Goal: Communication & Community: Answer question/provide support

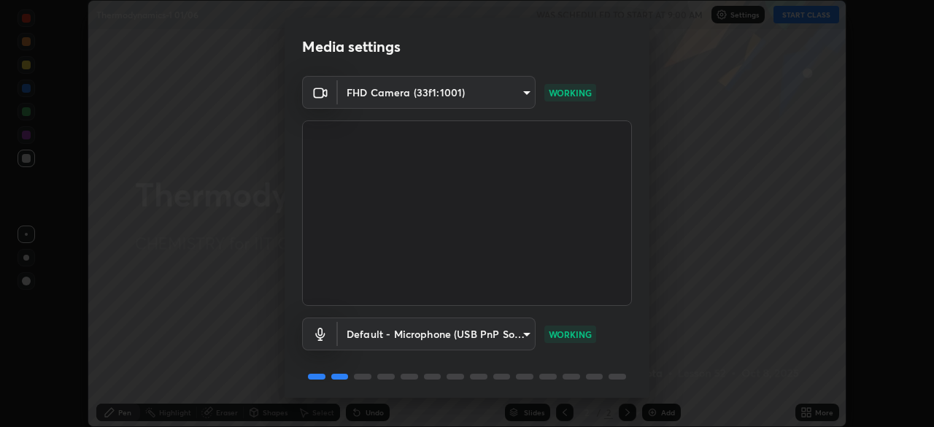
scroll to position [52, 0]
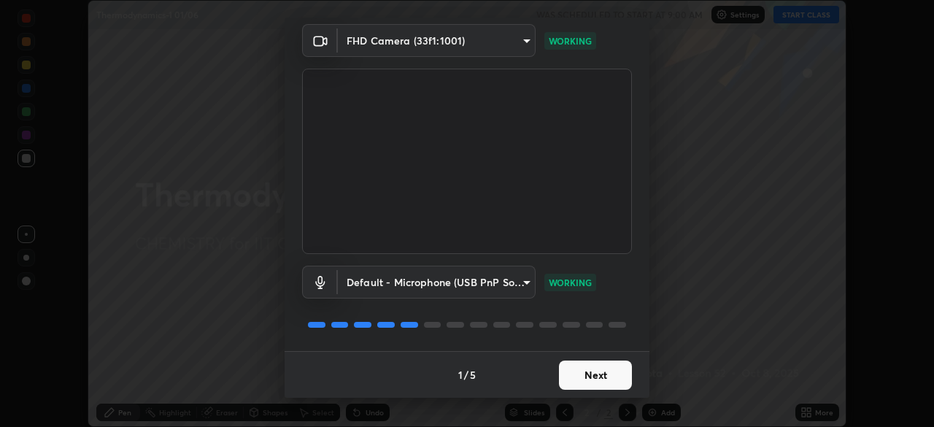
click at [599, 374] on button "Next" at bounding box center [595, 375] width 73 height 29
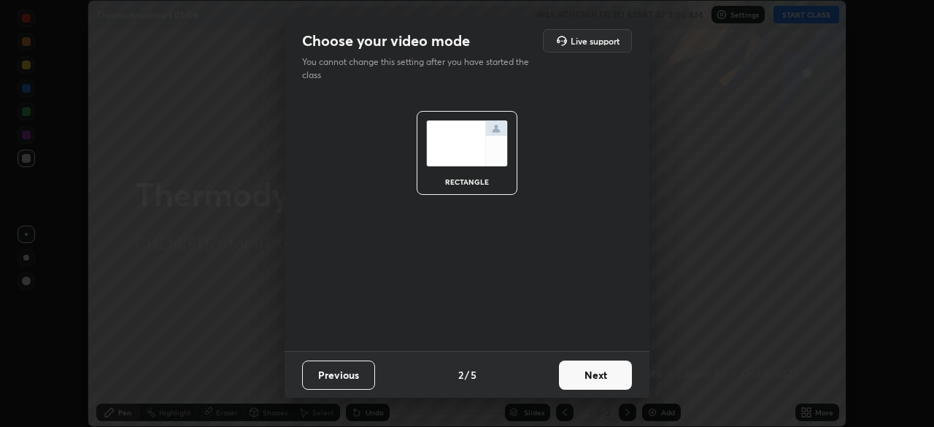
scroll to position [0, 0]
click at [608, 375] on button "Next" at bounding box center [595, 375] width 73 height 29
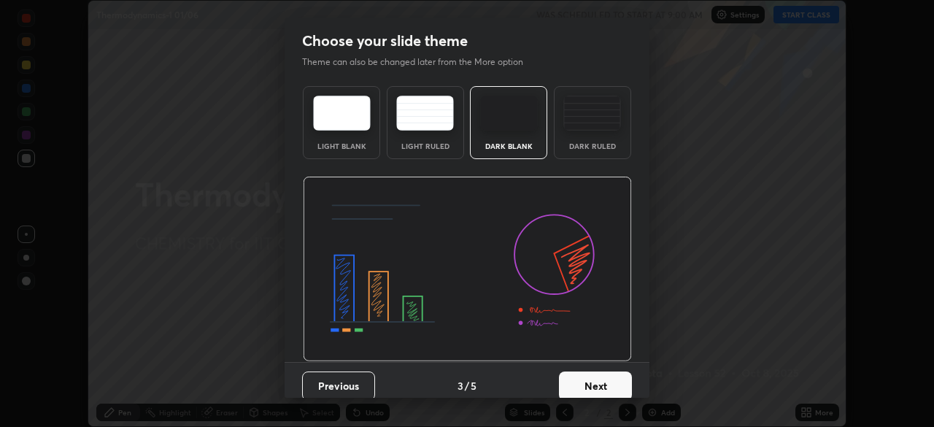
click at [612, 384] on button "Next" at bounding box center [595, 385] width 73 height 29
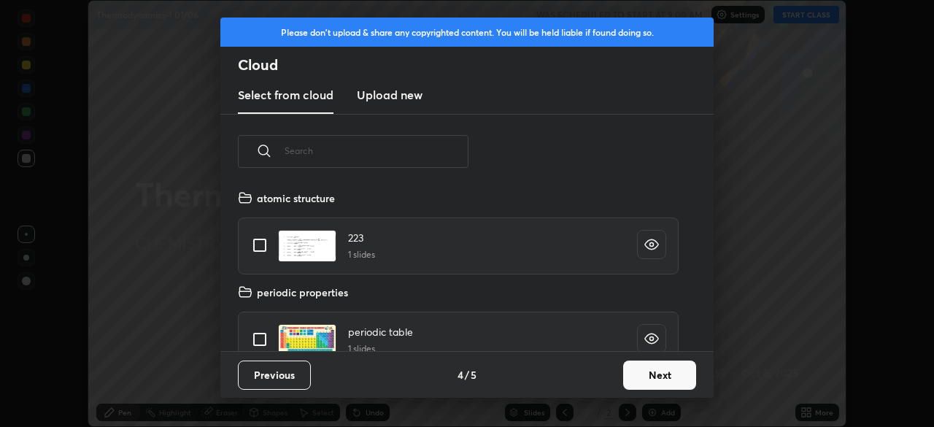
click at [647, 379] on button "Next" at bounding box center [659, 375] width 73 height 29
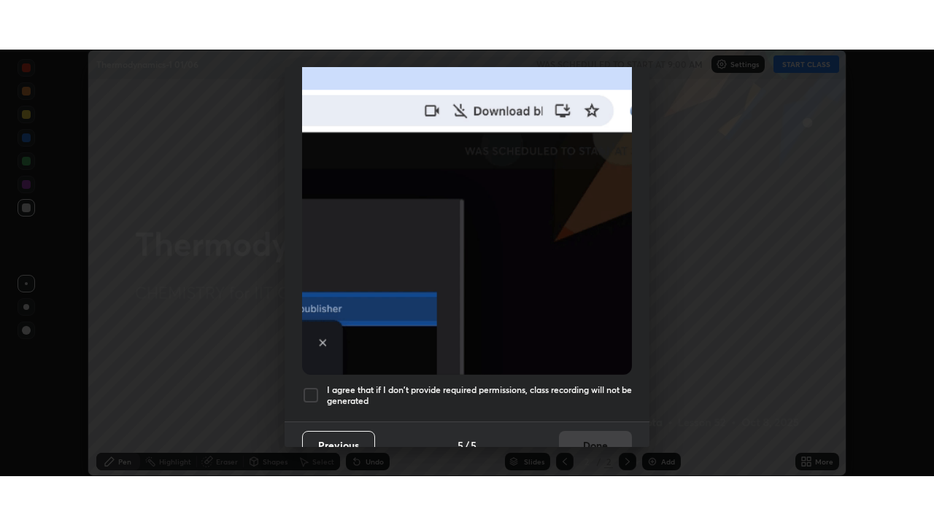
scroll to position [350, 0]
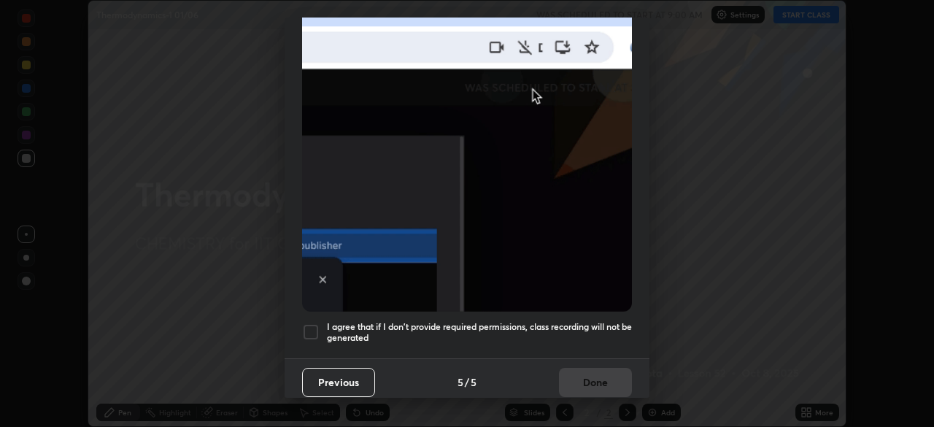
click at [312, 323] on div at bounding box center [311, 332] width 18 height 18
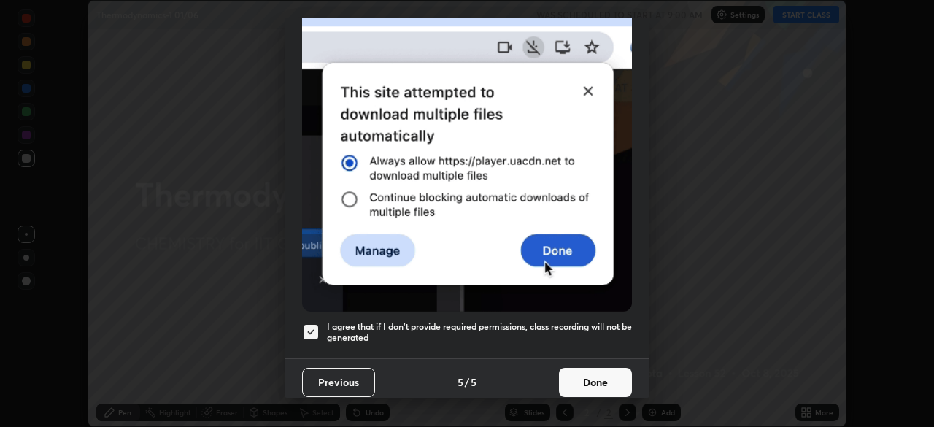
click at [592, 369] on button "Done" at bounding box center [595, 382] width 73 height 29
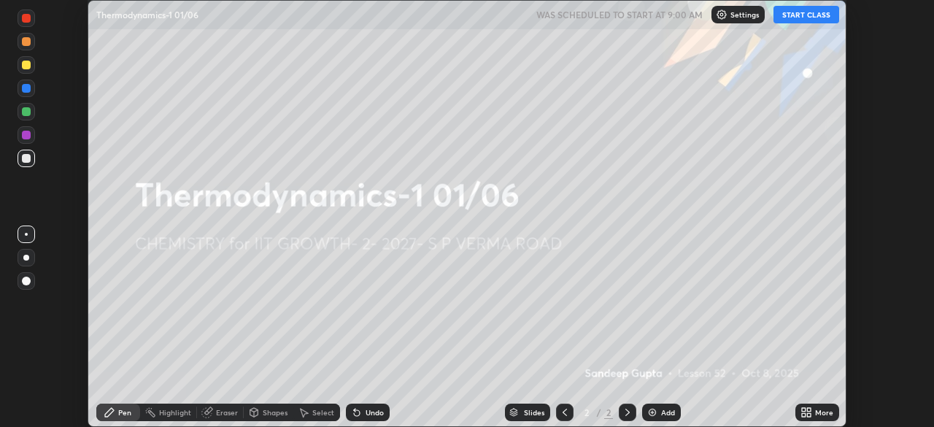
click at [804, 410] on icon at bounding box center [804, 410] width 4 height 4
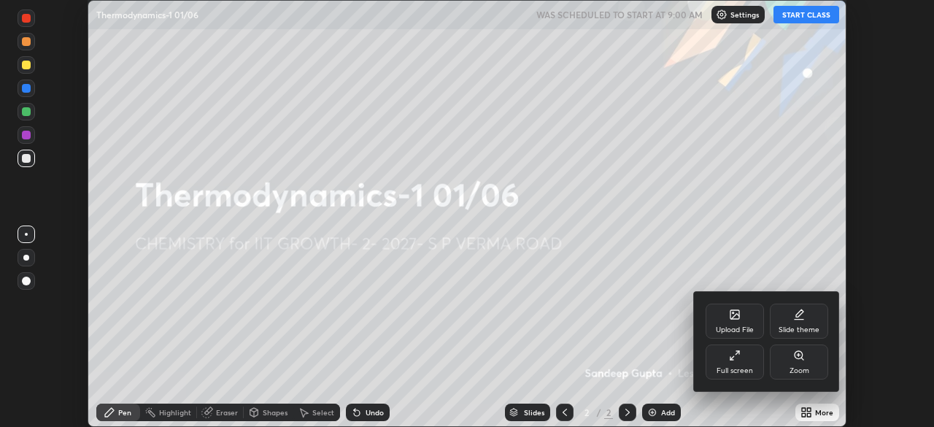
click at [741, 363] on div "Full screen" at bounding box center [735, 361] width 58 height 35
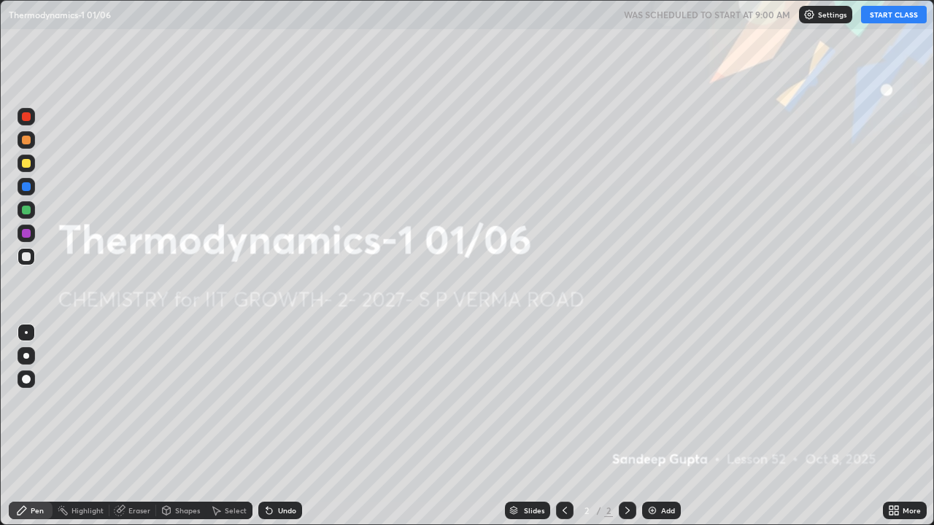
scroll to position [525, 934]
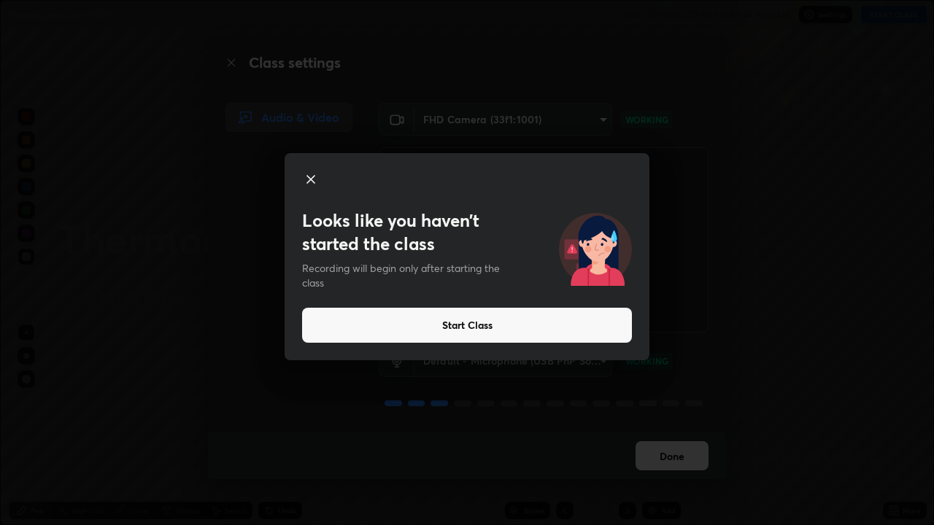
click at [585, 327] on button "Start Class" at bounding box center [467, 325] width 330 height 35
click at [314, 185] on icon at bounding box center [311, 180] width 18 height 18
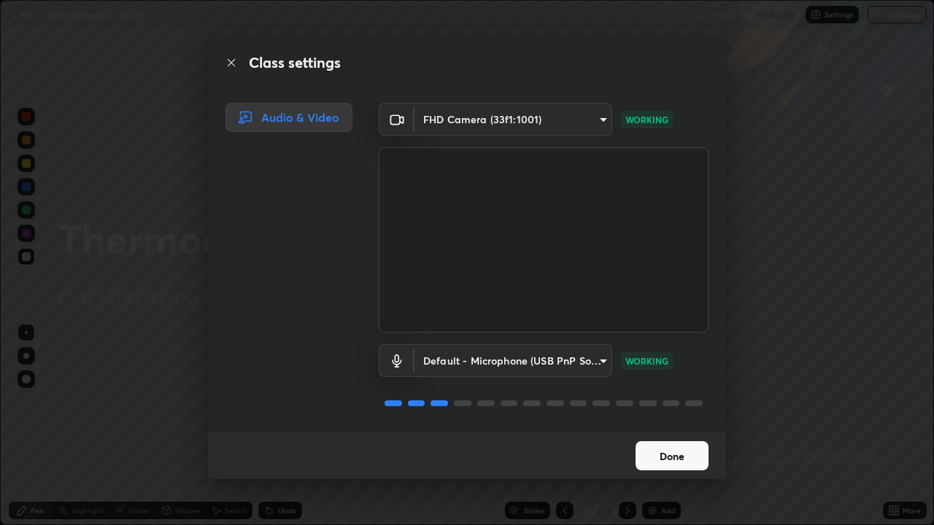
click at [667, 426] on button "Done" at bounding box center [672, 456] width 73 height 29
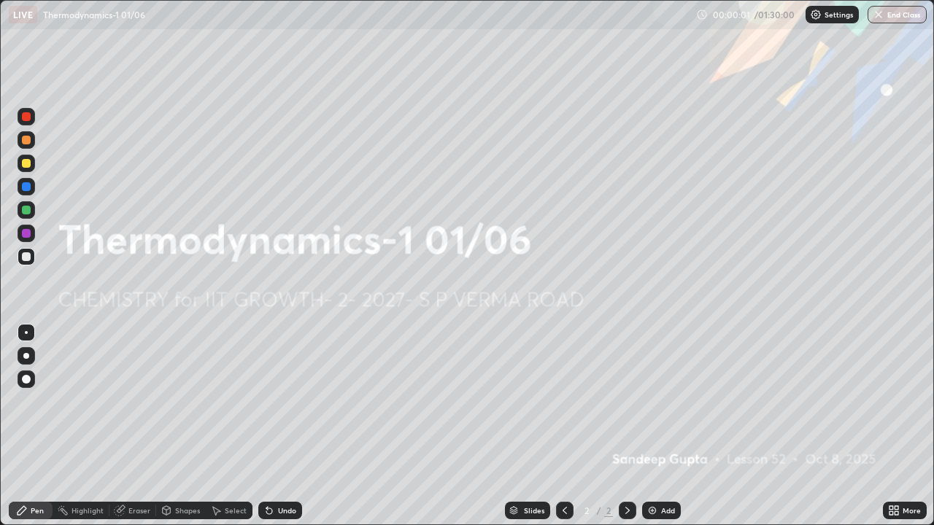
click at [663, 426] on div "Add" at bounding box center [668, 510] width 14 height 7
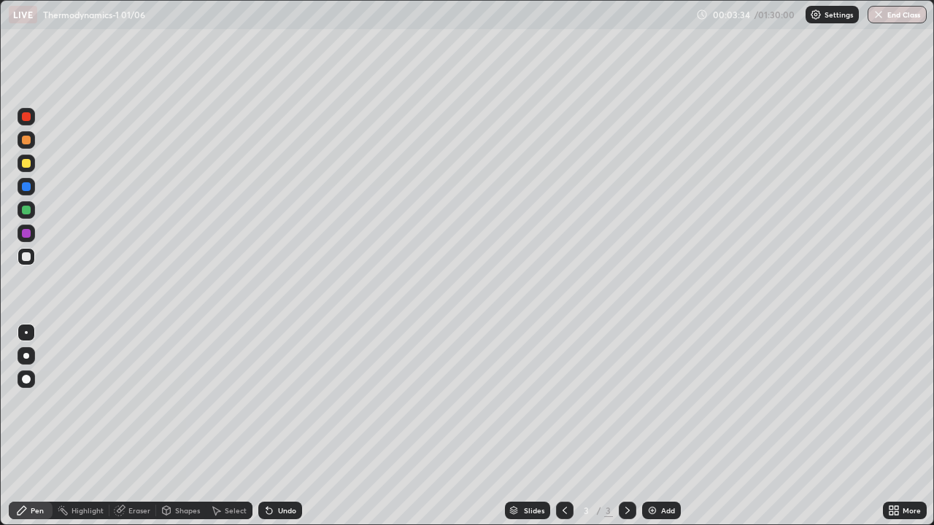
click at [279, 426] on div "Undo" at bounding box center [287, 510] width 18 height 7
click at [278, 426] on div "Undo" at bounding box center [287, 510] width 18 height 7
click at [269, 426] on icon at bounding box center [269, 512] width 6 height 6
click at [667, 426] on div "Add" at bounding box center [661, 511] width 39 height 18
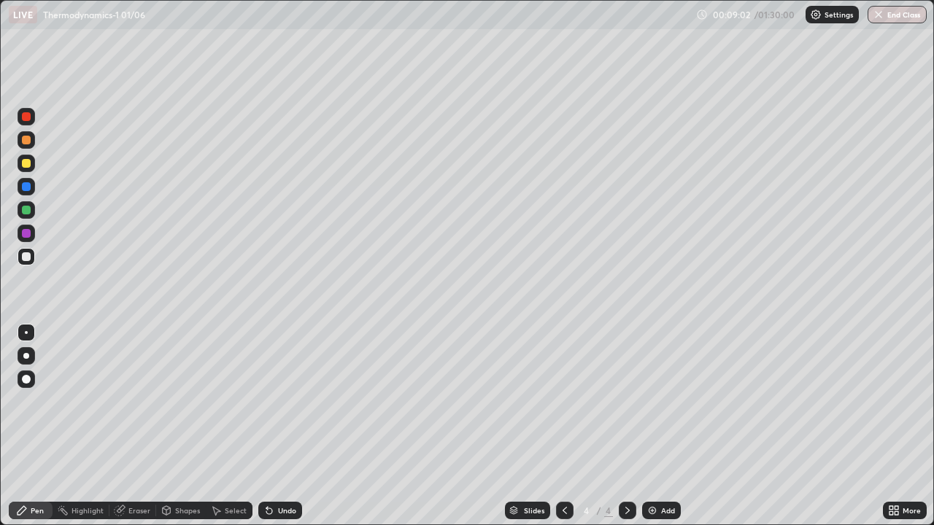
click at [31, 207] on div at bounding box center [27, 210] width 18 height 18
click at [282, 426] on div "Undo" at bounding box center [280, 511] width 44 height 18
click at [557, 426] on div at bounding box center [565, 511] width 18 height 18
click at [27, 257] on div at bounding box center [26, 257] width 9 height 9
click at [632, 426] on div at bounding box center [628, 511] width 18 height 18
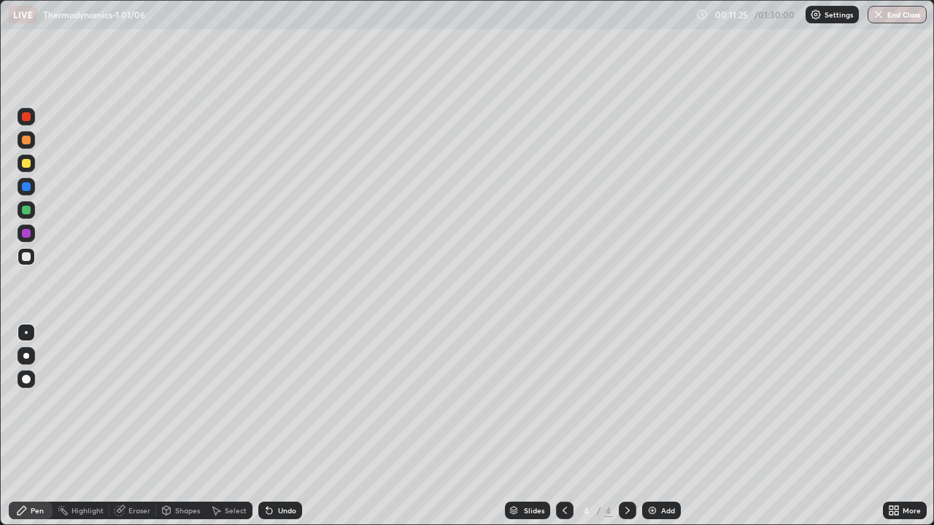
click at [659, 426] on div "Add" at bounding box center [661, 511] width 39 height 18
click at [29, 166] on div at bounding box center [26, 163] width 9 height 9
click at [189, 426] on div "Shapes" at bounding box center [187, 510] width 25 height 7
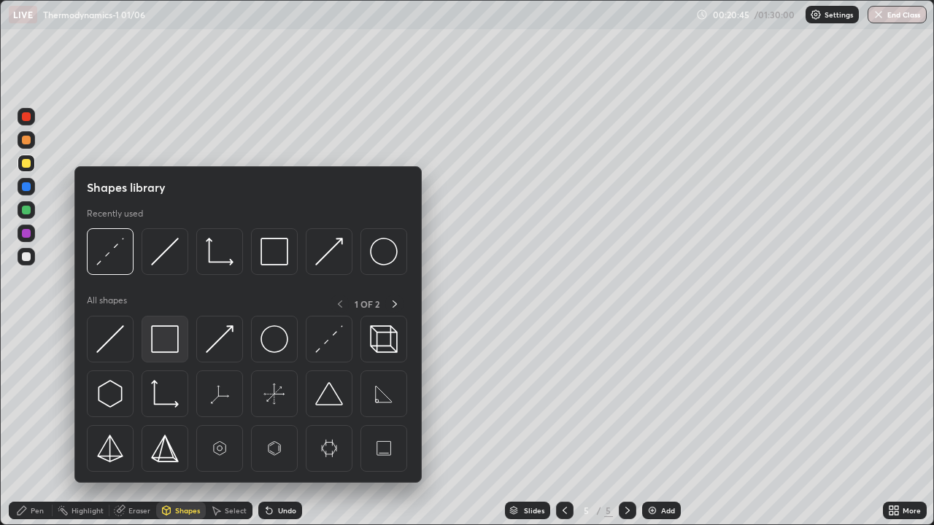
click at [175, 339] on img at bounding box center [165, 340] width 28 height 28
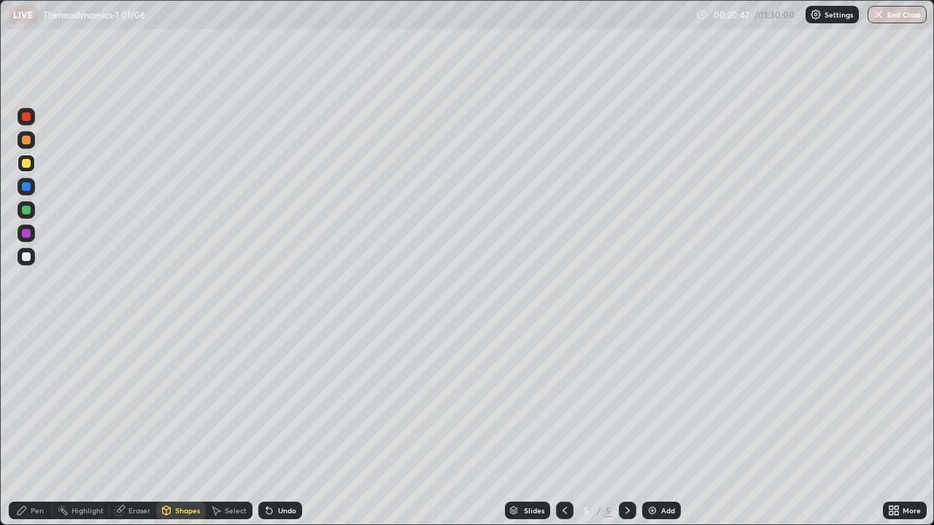
click at [40, 426] on div "Pen" at bounding box center [37, 510] width 13 height 7
click at [188, 426] on div "Shapes" at bounding box center [187, 510] width 25 height 7
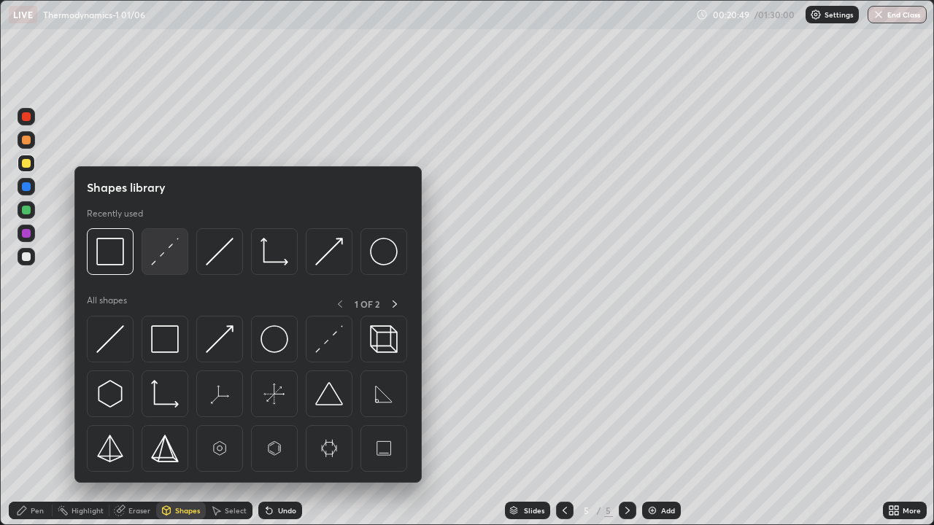
click at [174, 260] on img at bounding box center [165, 252] width 28 height 28
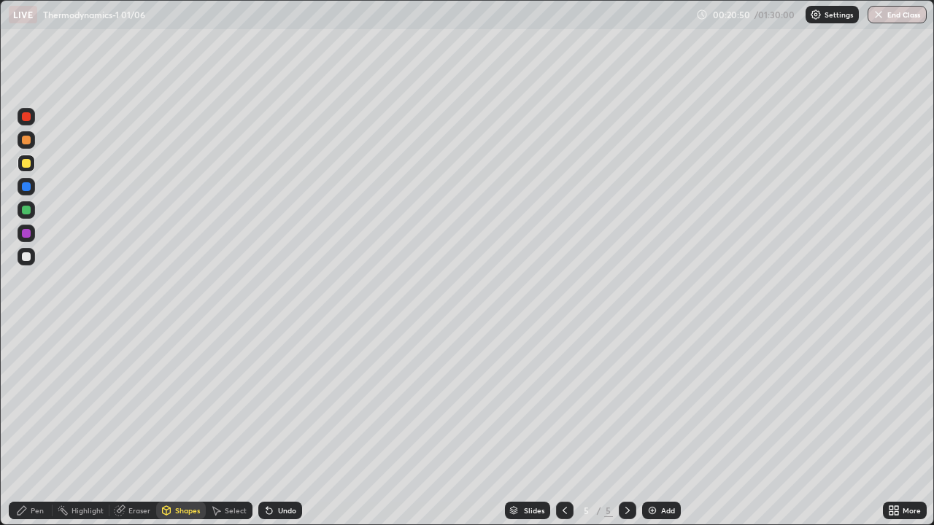
click at [28, 187] on div at bounding box center [26, 186] width 9 height 9
click at [278, 426] on div "Undo" at bounding box center [287, 510] width 18 height 7
click at [285, 426] on div "Undo" at bounding box center [287, 510] width 18 height 7
click at [282, 426] on div "Undo" at bounding box center [287, 510] width 18 height 7
click at [31, 167] on div at bounding box center [27, 164] width 18 height 18
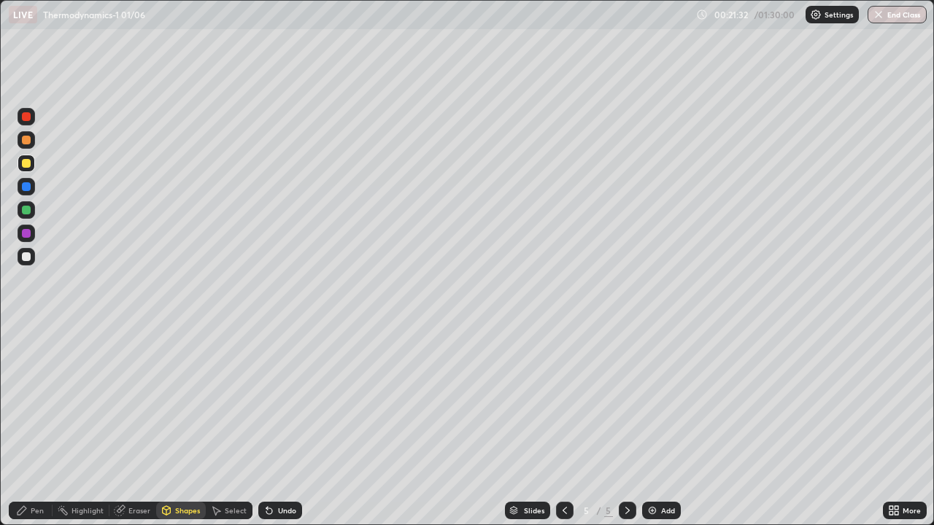
click at [283, 426] on div "Undo" at bounding box center [287, 510] width 18 height 7
click at [34, 426] on div "Pen" at bounding box center [37, 510] width 13 height 7
click at [653, 426] on img at bounding box center [653, 511] width 12 height 12
click at [28, 255] on div at bounding box center [26, 257] width 9 height 9
click at [183, 426] on div "Shapes" at bounding box center [187, 510] width 25 height 7
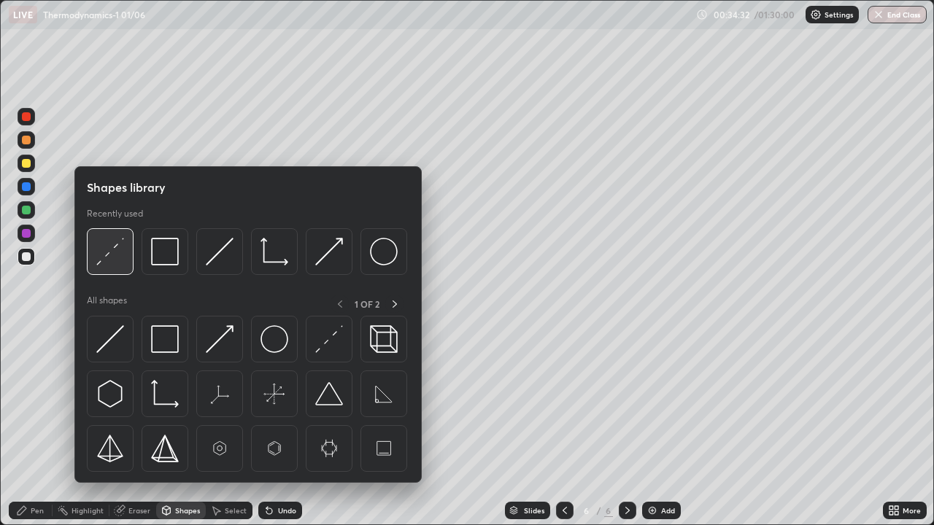
click at [112, 258] on img at bounding box center [110, 252] width 28 height 28
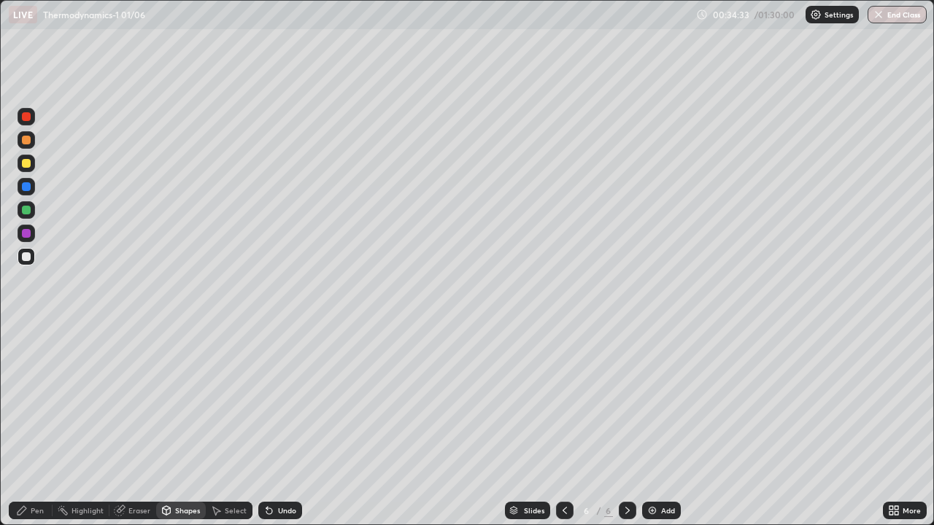
click at [27, 210] on div at bounding box center [26, 210] width 9 height 9
click at [38, 426] on div "Pen" at bounding box center [31, 511] width 44 height 18
click at [29, 258] on div at bounding box center [26, 257] width 9 height 9
click at [658, 426] on div "Add" at bounding box center [661, 511] width 39 height 18
click at [26, 166] on div at bounding box center [26, 163] width 9 height 9
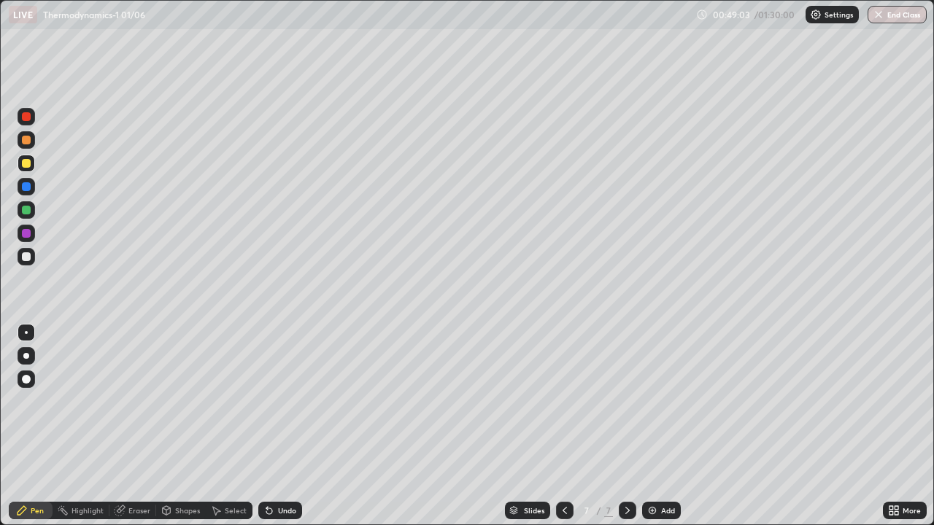
click at [26, 212] on div at bounding box center [26, 210] width 9 height 9
click at [189, 426] on div "Shapes" at bounding box center [187, 510] width 25 height 7
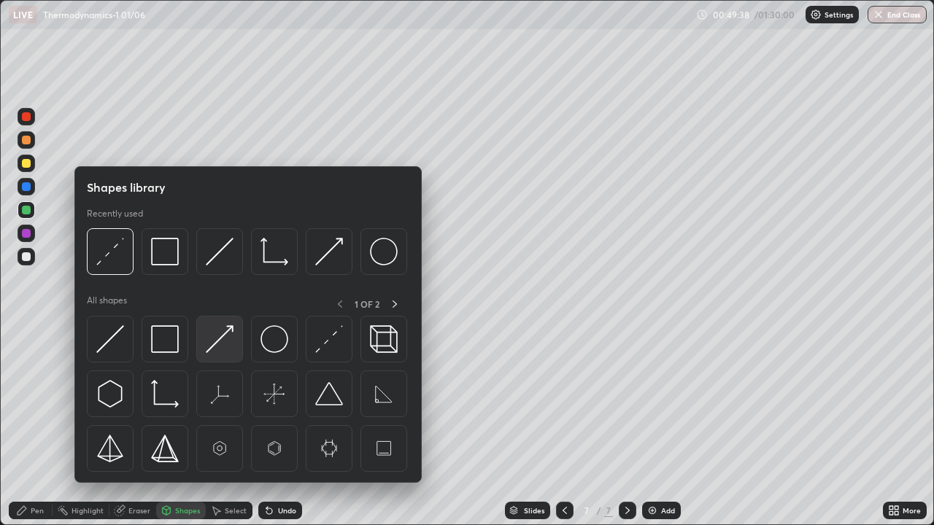
click at [227, 331] on img at bounding box center [220, 340] width 28 height 28
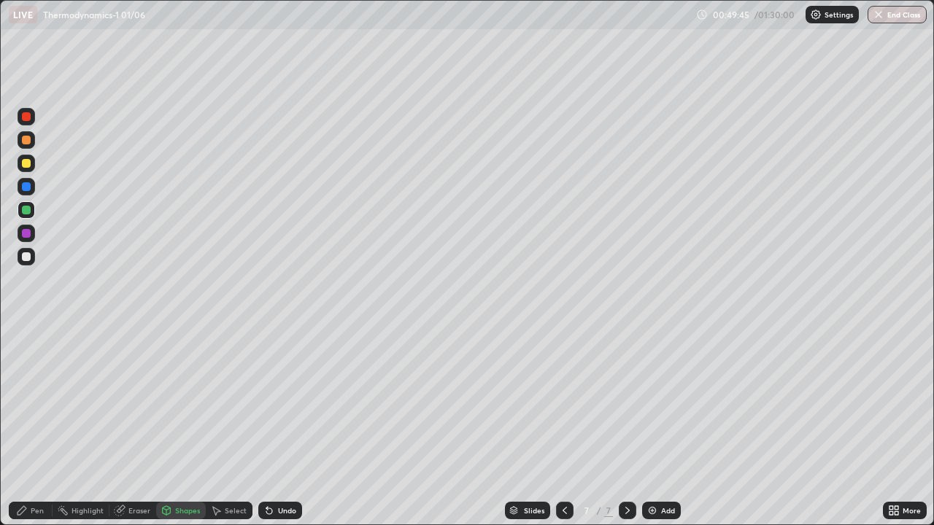
click at [285, 426] on div "Undo" at bounding box center [287, 510] width 18 height 7
click at [28, 426] on div "Pen" at bounding box center [31, 511] width 44 height 18
click at [23, 256] on div at bounding box center [26, 257] width 9 height 9
click at [664, 426] on div "Add" at bounding box center [668, 510] width 14 height 7
click at [185, 426] on div "Shapes" at bounding box center [187, 510] width 25 height 7
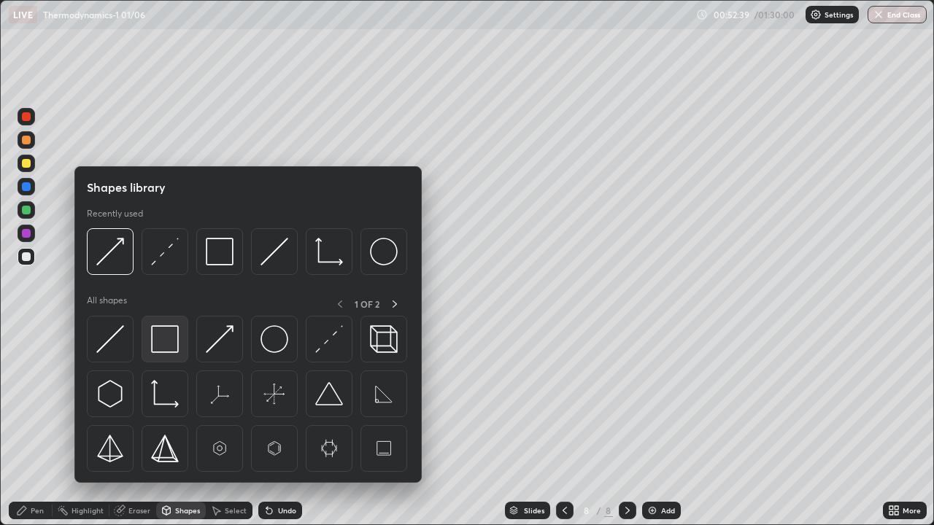
click at [160, 342] on img at bounding box center [165, 340] width 28 height 28
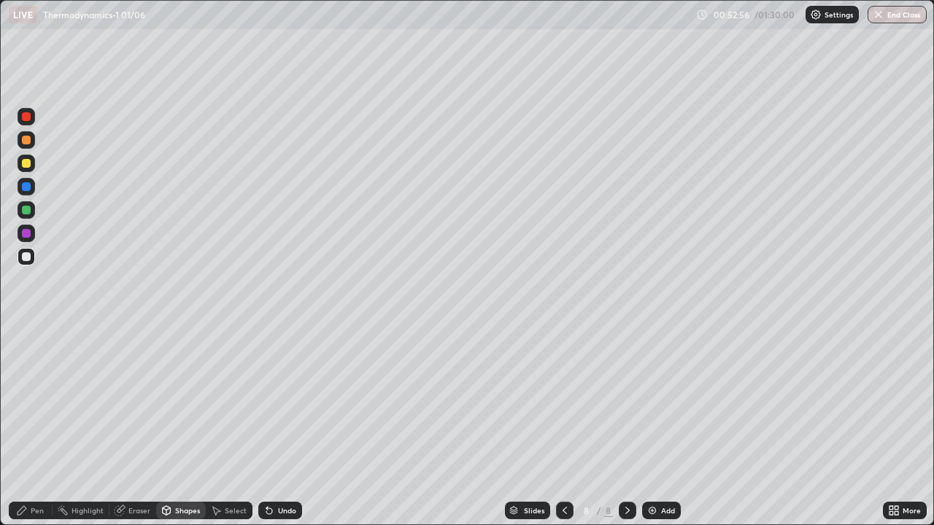
click at [137, 426] on div "Eraser" at bounding box center [132, 511] width 47 height 18
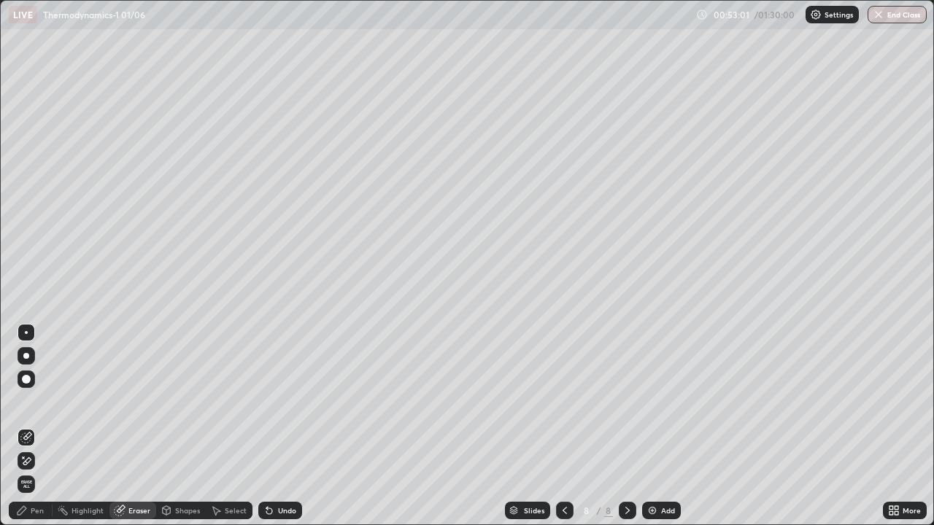
click at [188, 426] on div "Shapes" at bounding box center [187, 510] width 25 height 7
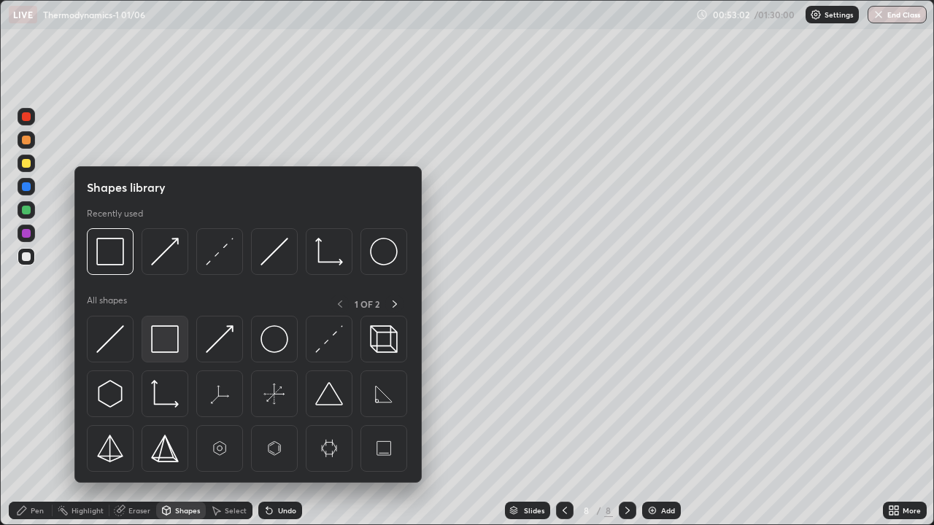
click at [163, 334] on img at bounding box center [165, 340] width 28 height 28
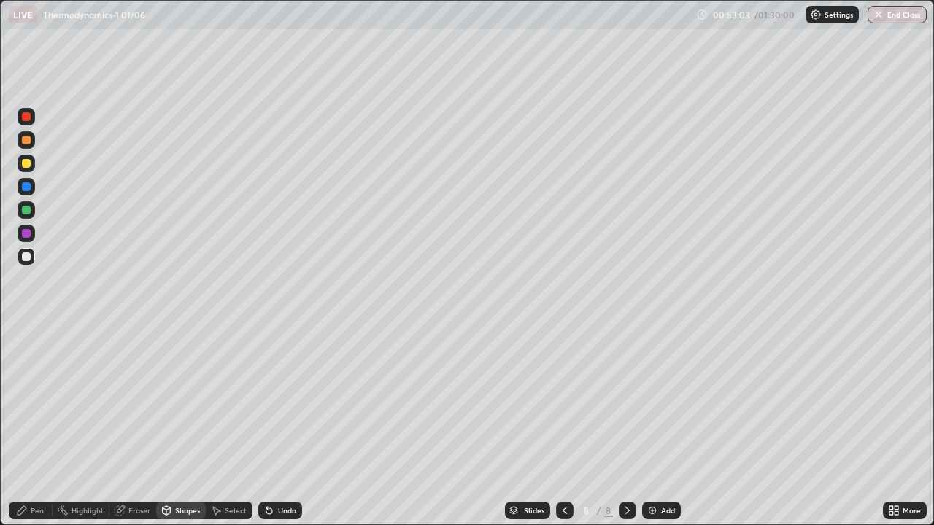
click at [30, 208] on div at bounding box center [26, 210] width 9 height 9
click at [184, 426] on div "Shapes" at bounding box center [181, 511] width 50 height 18
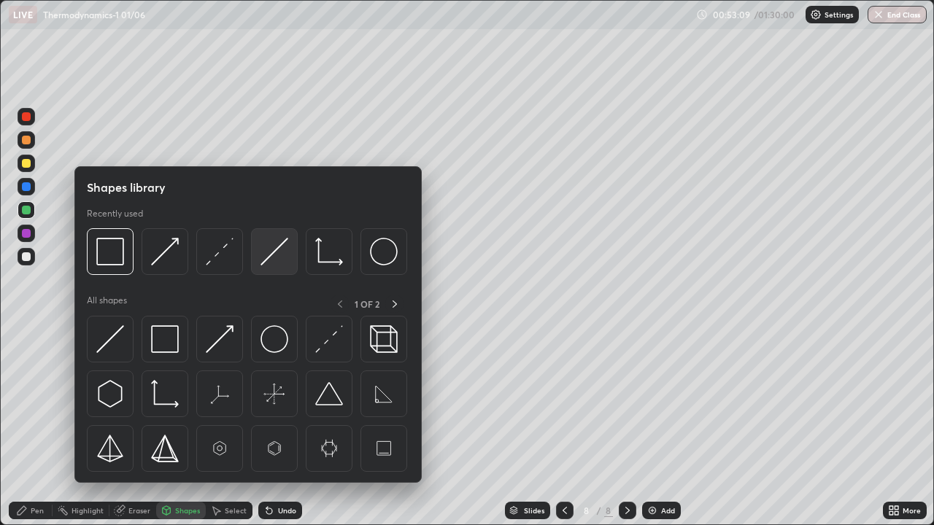
click at [270, 258] on img at bounding box center [275, 252] width 28 height 28
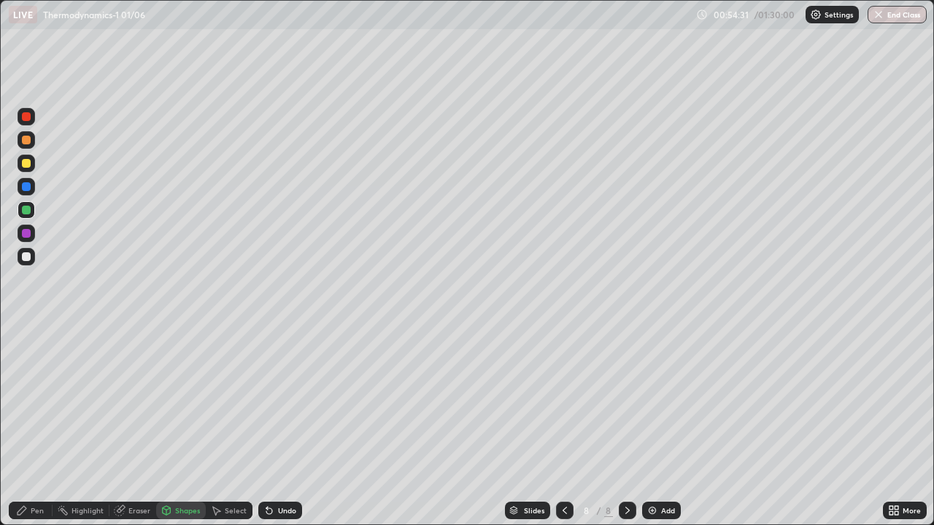
click at [267, 426] on icon at bounding box center [269, 512] width 6 height 6
click at [35, 426] on div "Pen" at bounding box center [37, 510] width 13 height 7
click at [179, 426] on div "Shapes" at bounding box center [187, 510] width 25 height 7
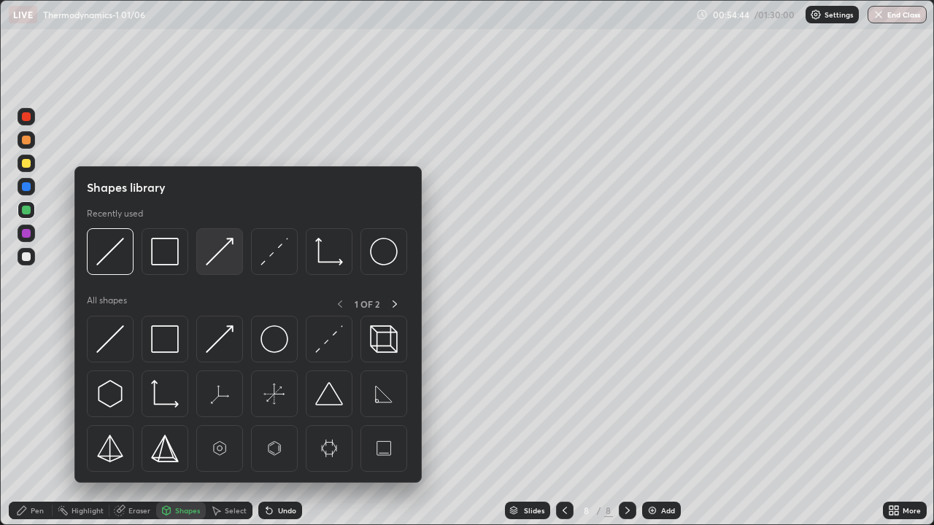
click at [216, 264] on img at bounding box center [220, 252] width 28 height 28
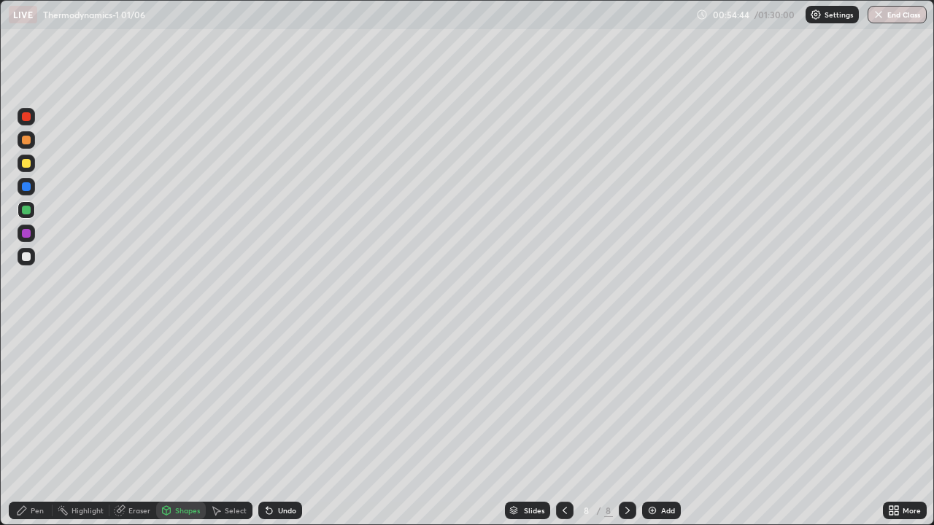
click at [31, 253] on div at bounding box center [27, 257] width 18 height 18
click at [30, 426] on div "Pen" at bounding box center [31, 511] width 44 height 18
click at [185, 426] on div "Shapes" at bounding box center [187, 510] width 25 height 7
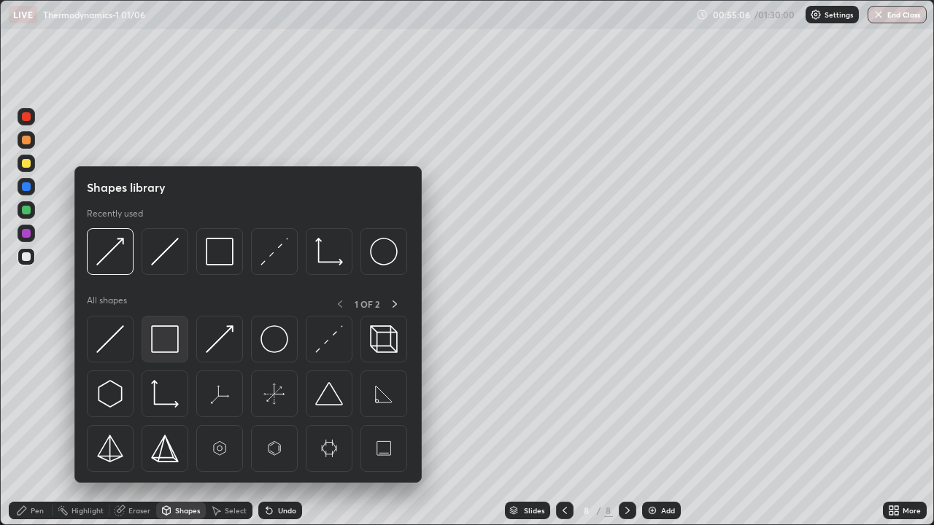
click at [171, 344] on img at bounding box center [165, 340] width 28 height 28
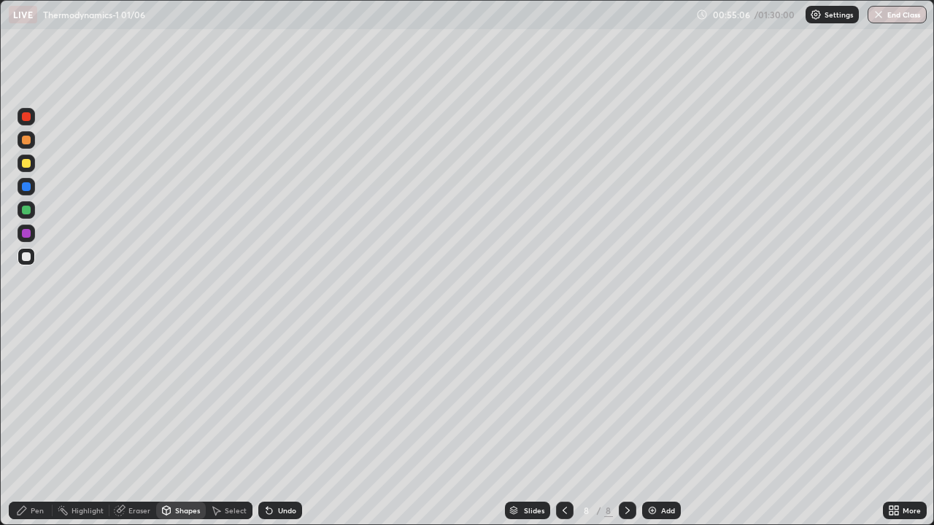
click at [28, 163] on div at bounding box center [26, 163] width 9 height 9
click at [172, 426] on div "Shapes" at bounding box center [181, 511] width 50 height 18
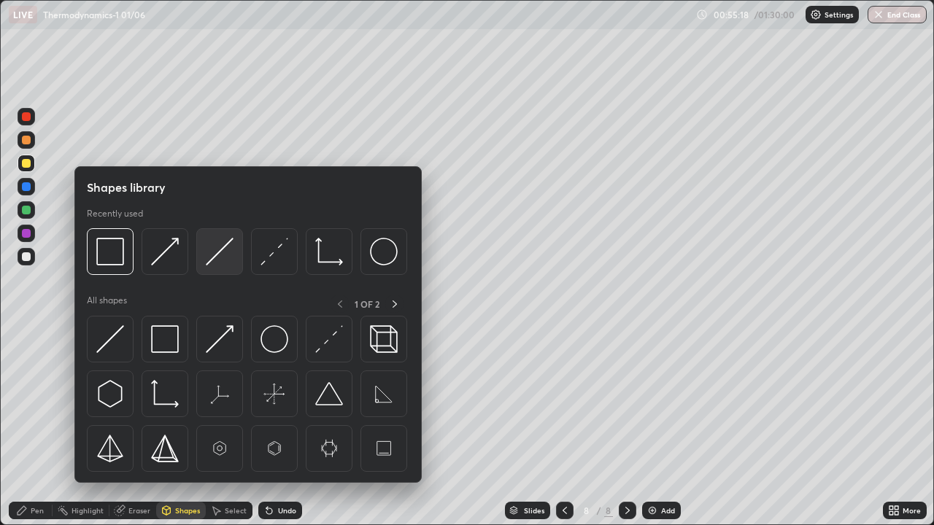
click at [217, 262] on img at bounding box center [220, 252] width 28 height 28
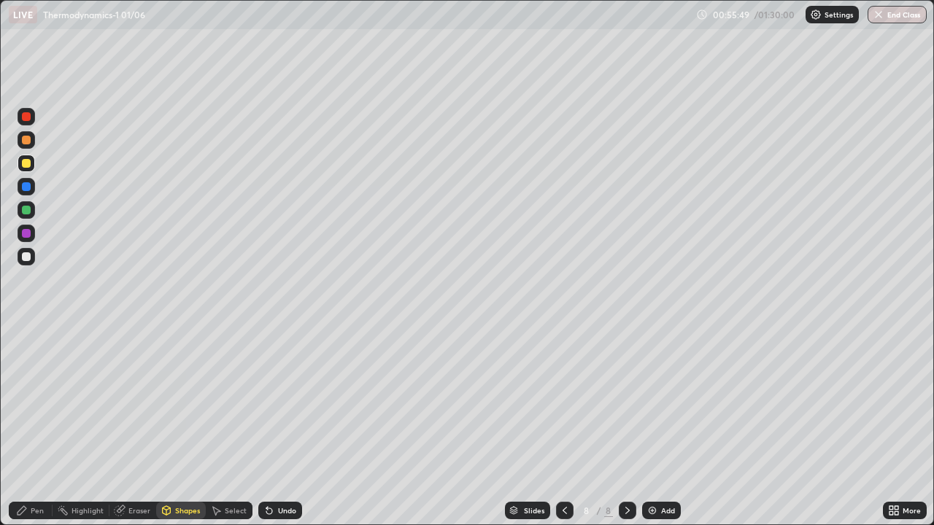
click at [166, 426] on icon at bounding box center [166, 512] width 0 height 5
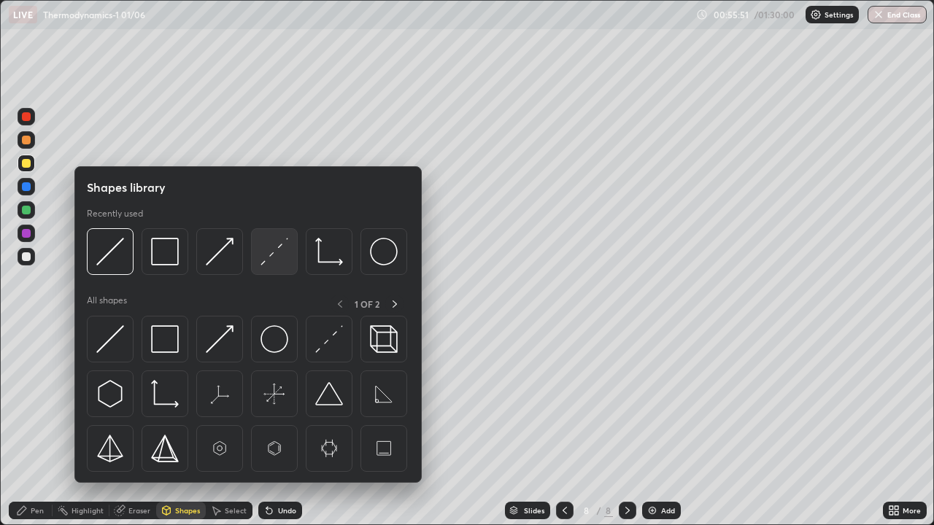
click at [268, 261] on img at bounding box center [275, 252] width 28 height 28
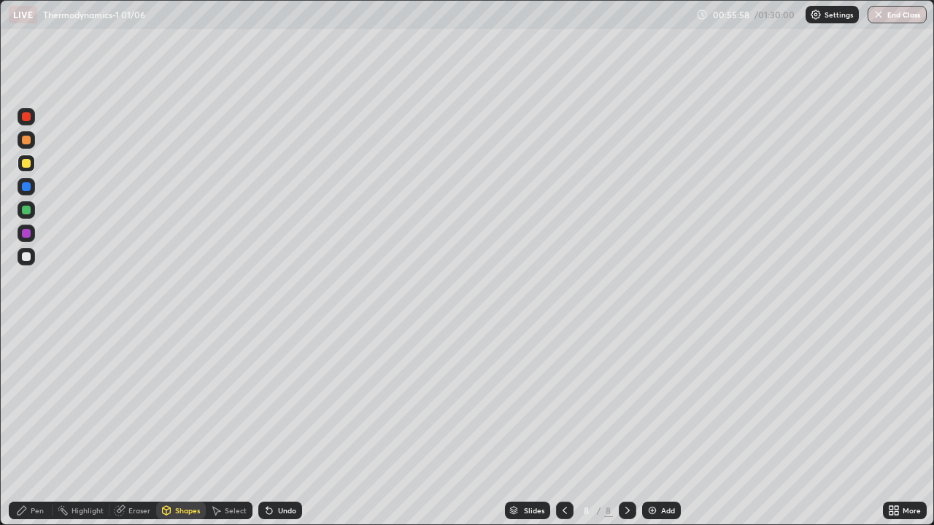
click at [36, 426] on div "Pen" at bounding box center [37, 510] width 13 height 7
click at [180, 426] on div "Shapes" at bounding box center [181, 511] width 50 height 18
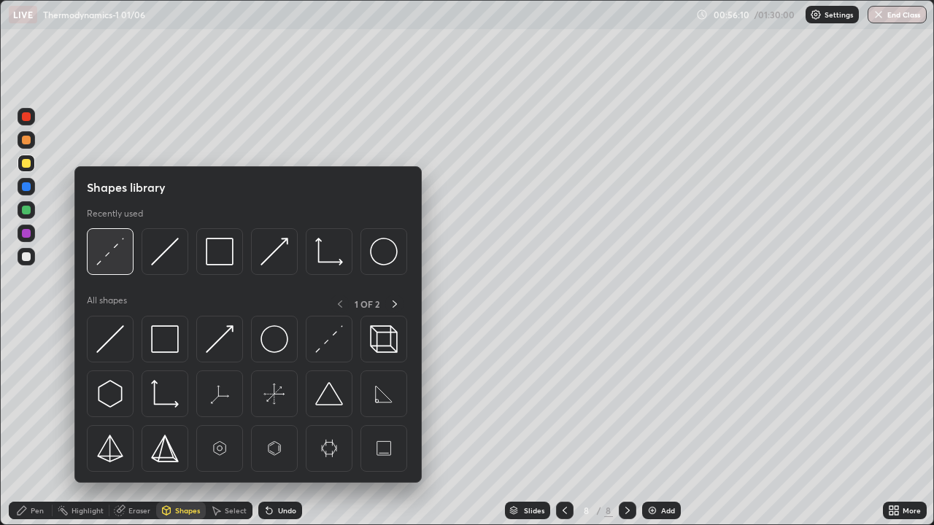
click at [115, 268] on div at bounding box center [110, 251] width 47 height 47
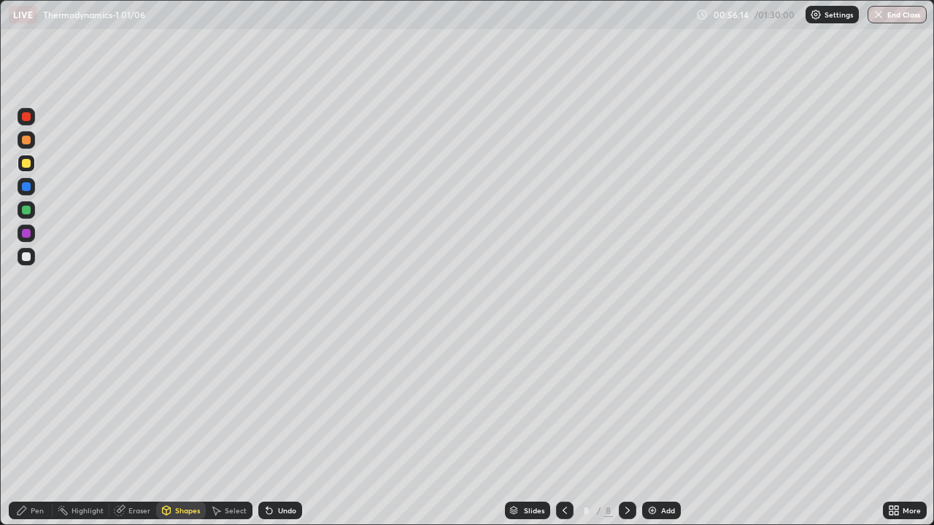
click at [36, 426] on div "Pen" at bounding box center [31, 511] width 44 height 18
click at [30, 250] on div at bounding box center [27, 257] width 18 height 18
click at [661, 426] on div "Add" at bounding box center [668, 510] width 14 height 7
click at [27, 163] on div at bounding box center [26, 163] width 9 height 9
click at [188, 426] on div "Shapes" at bounding box center [187, 510] width 25 height 7
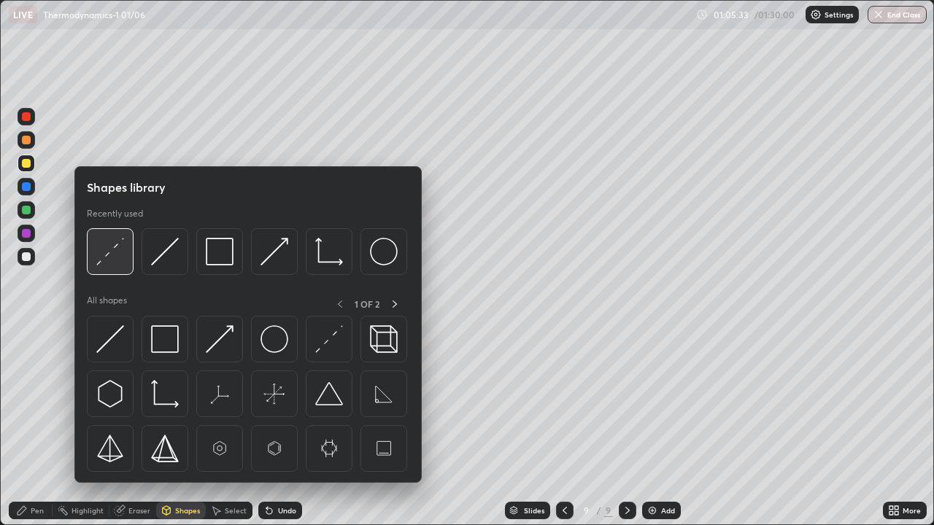
click at [108, 263] on img at bounding box center [110, 252] width 28 height 28
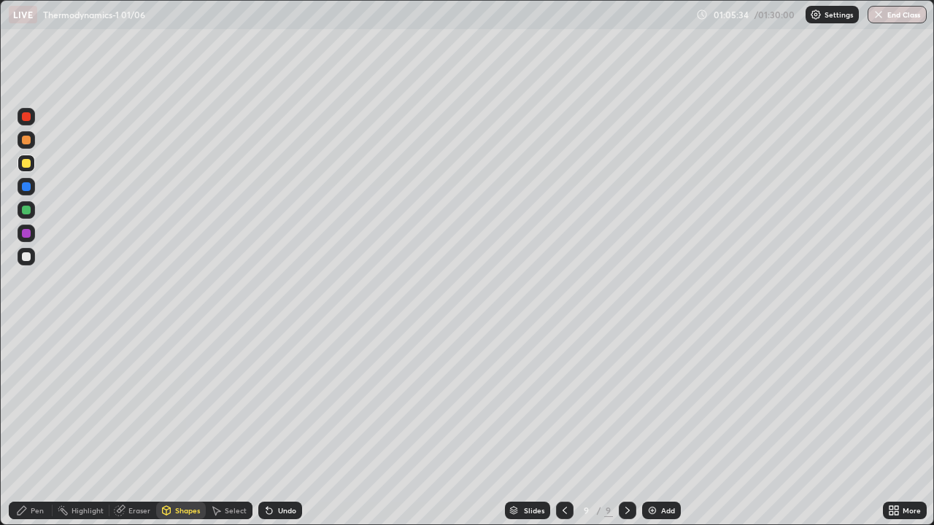
click at [27, 209] on div at bounding box center [26, 210] width 9 height 9
click at [45, 426] on div "Pen" at bounding box center [31, 511] width 44 height 18
click at [27, 163] on div at bounding box center [26, 163] width 9 height 9
click at [25, 257] on div at bounding box center [26, 257] width 9 height 9
click at [187, 426] on div "Shapes" at bounding box center [187, 510] width 25 height 7
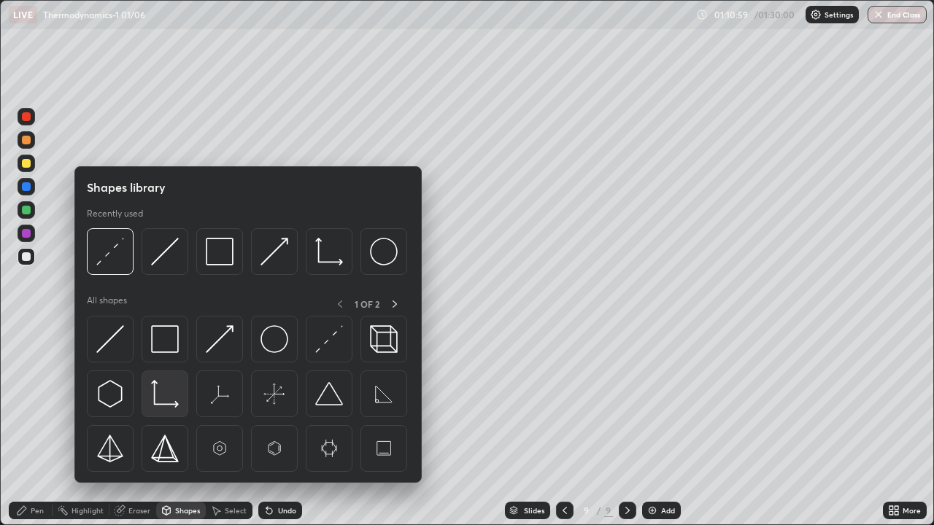
click at [169, 396] on img at bounding box center [165, 394] width 28 height 28
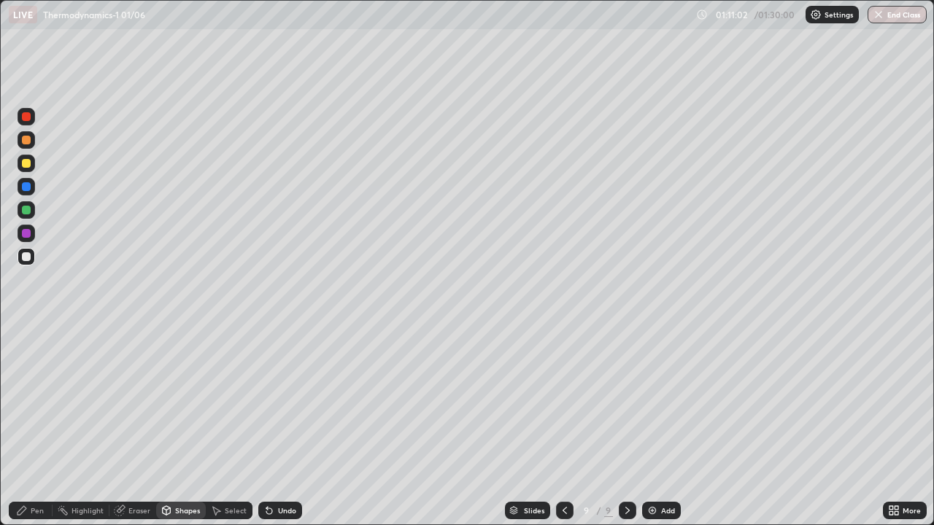
click at [28, 426] on div "Pen" at bounding box center [31, 511] width 44 height 18
click at [27, 163] on div at bounding box center [26, 163] width 9 height 9
click at [194, 426] on div "Shapes" at bounding box center [187, 510] width 25 height 7
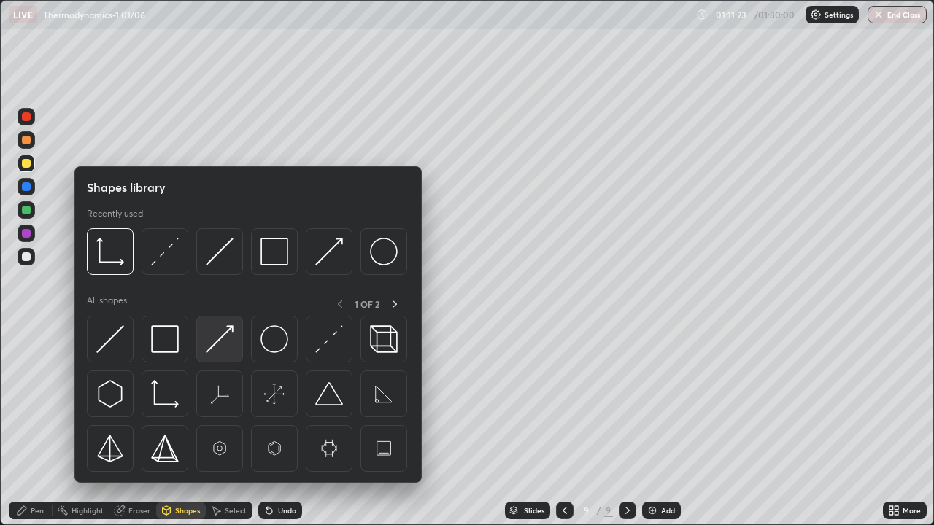
click at [230, 328] on img at bounding box center [220, 340] width 28 height 28
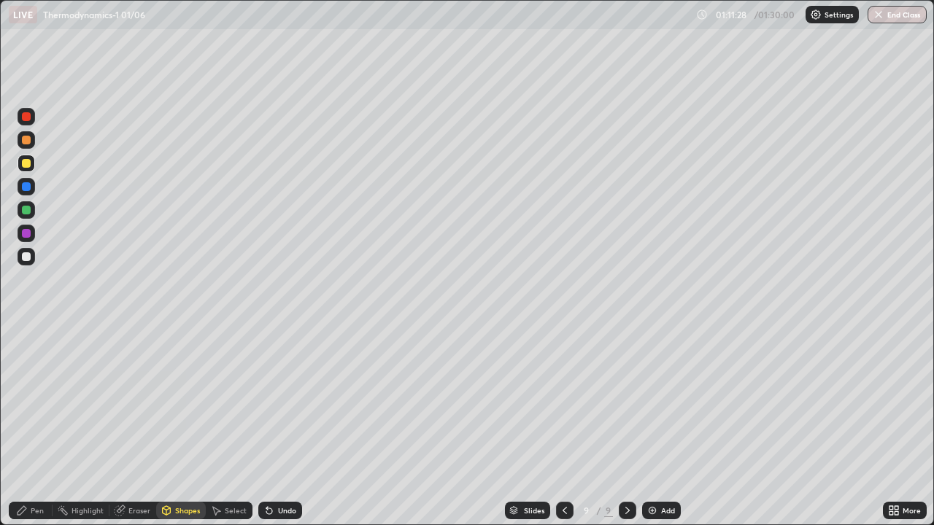
click at [182, 426] on div "Shapes" at bounding box center [187, 510] width 25 height 7
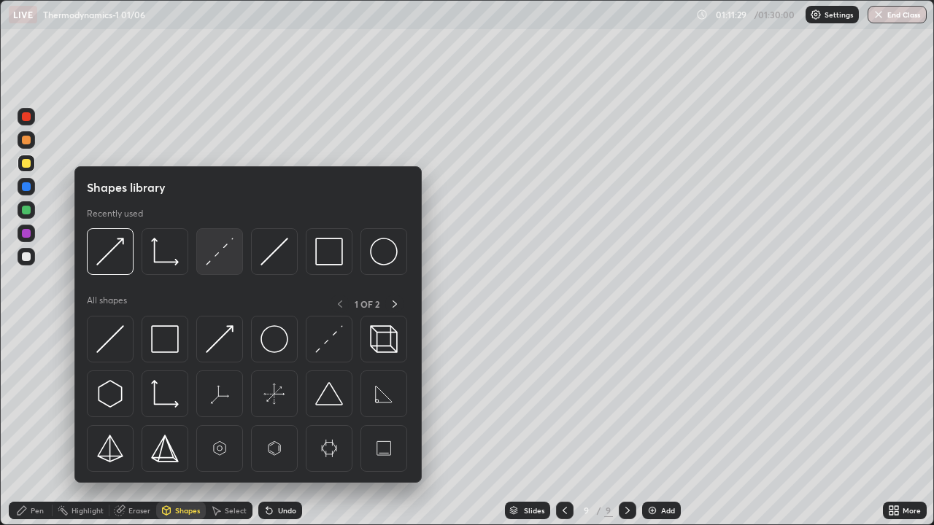
click at [213, 260] on img at bounding box center [220, 252] width 28 height 28
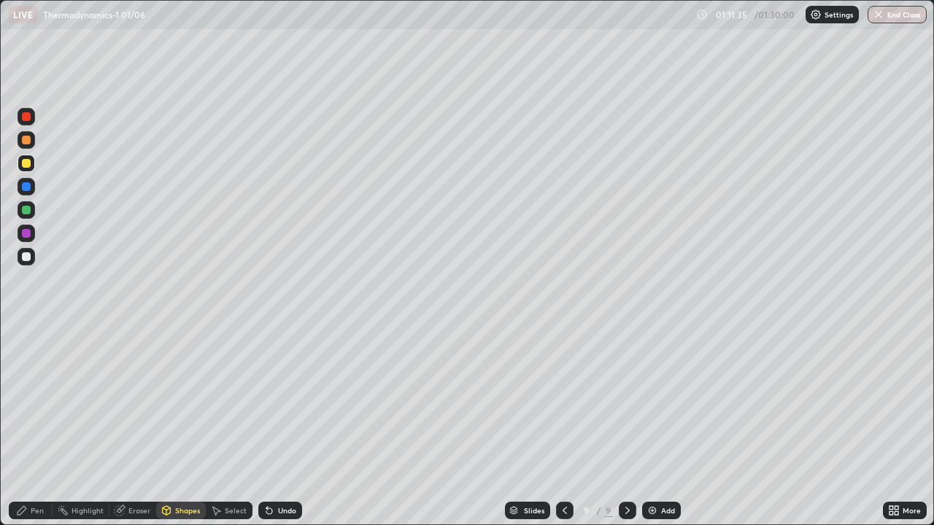
click at [37, 426] on div "Pen" at bounding box center [37, 510] width 13 height 7
click at [33, 209] on div at bounding box center [27, 210] width 18 height 18
click at [26, 163] on div at bounding box center [26, 163] width 9 height 9
click at [177, 426] on div "Shapes" at bounding box center [181, 511] width 50 height 18
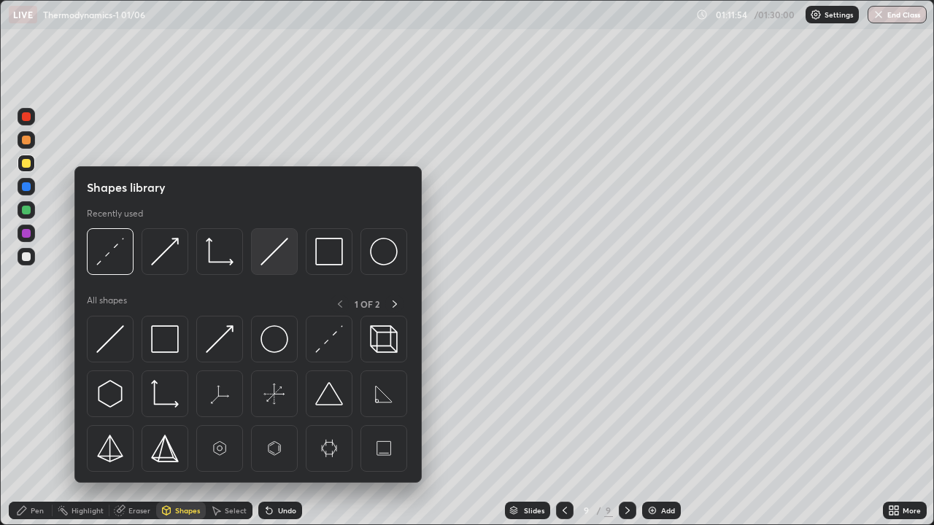
click at [274, 255] on img at bounding box center [275, 252] width 28 height 28
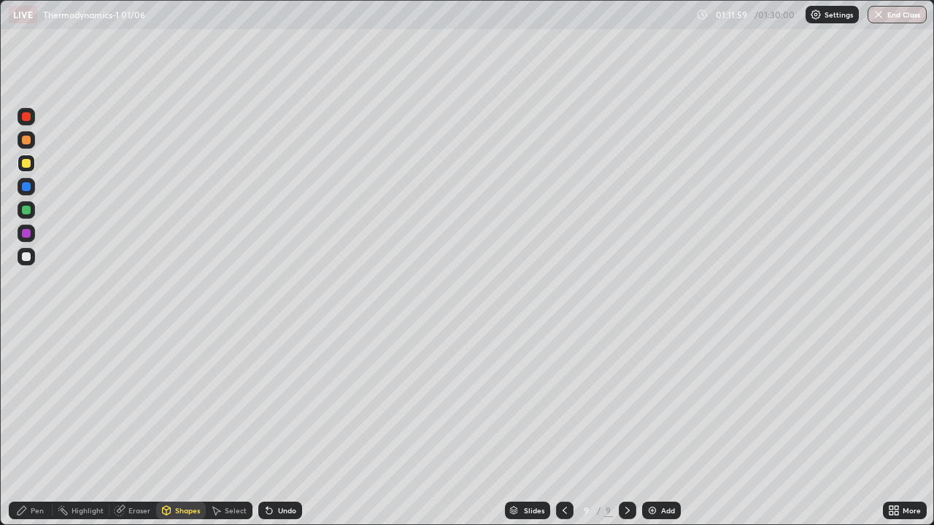
click at [23, 426] on icon at bounding box center [22, 511] width 12 height 12
click at [27, 209] on div at bounding box center [26, 210] width 9 height 9
click at [171, 426] on icon at bounding box center [167, 511] width 12 height 12
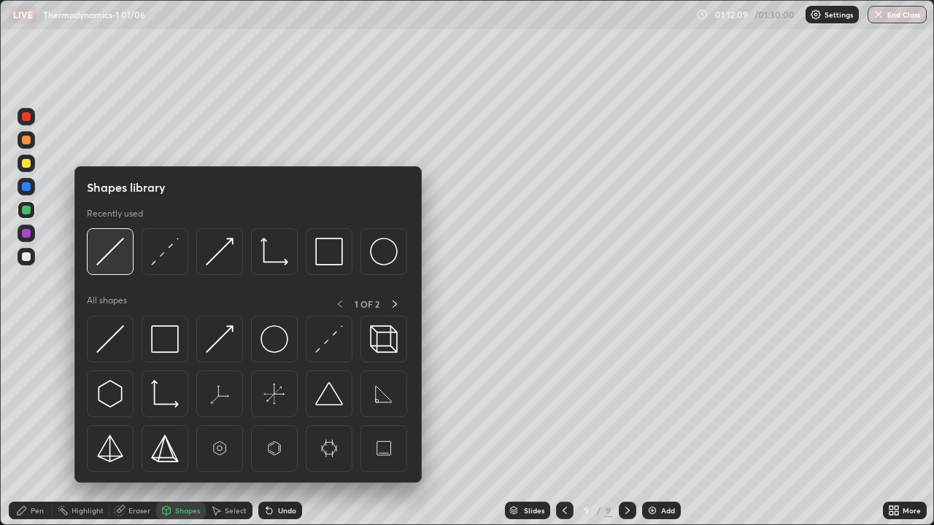
click at [111, 258] on img at bounding box center [110, 252] width 28 height 28
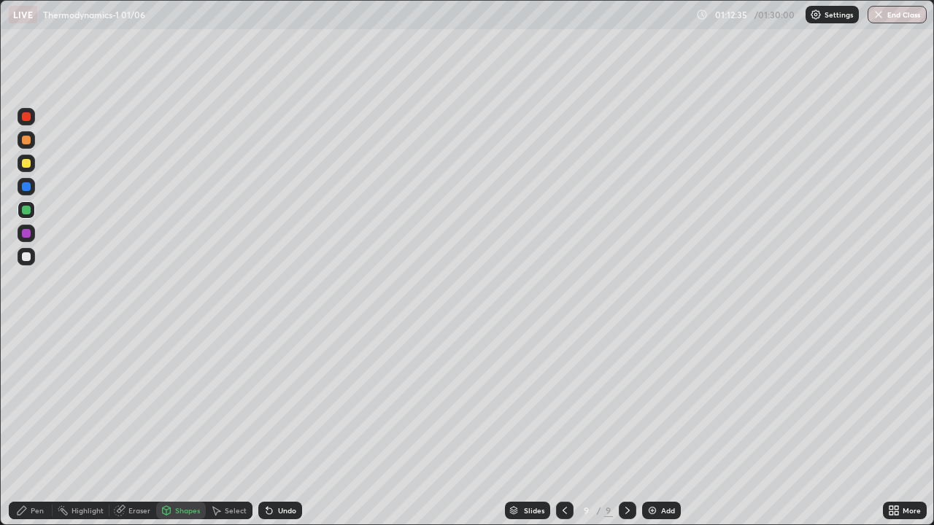
click at [35, 426] on div "Pen" at bounding box center [31, 511] width 44 height 18
click at [27, 163] on div at bounding box center [26, 163] width 9 height 9
click at [671, 426] on div "Add" at bounding box center [668, 510] width 14 height 7
click at [29, 259] on div at bounding box center [26, 257] width 9 height 9
click at [188, 426] on div "Shapes" at bounding box center [181, 511] width 50 height 18
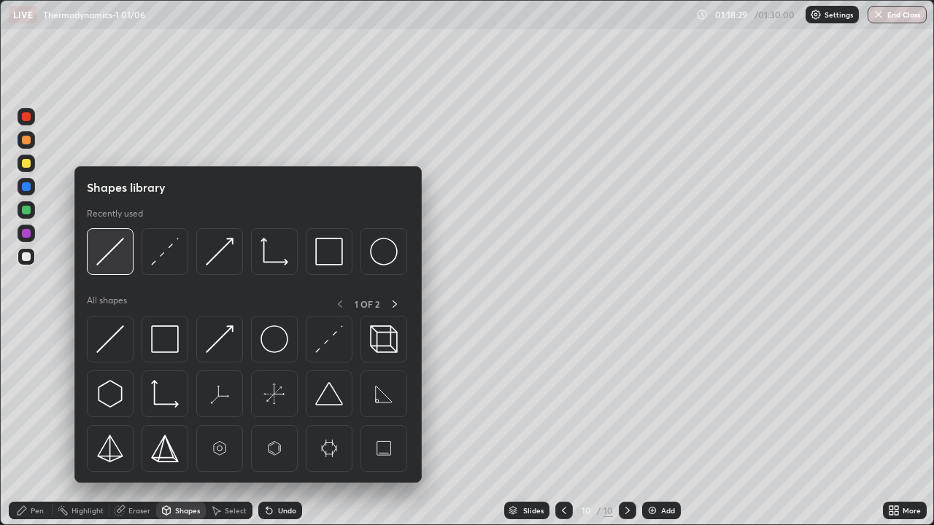
click at [115, 263] on img at bounding box center [110, 252] width 28 height 28
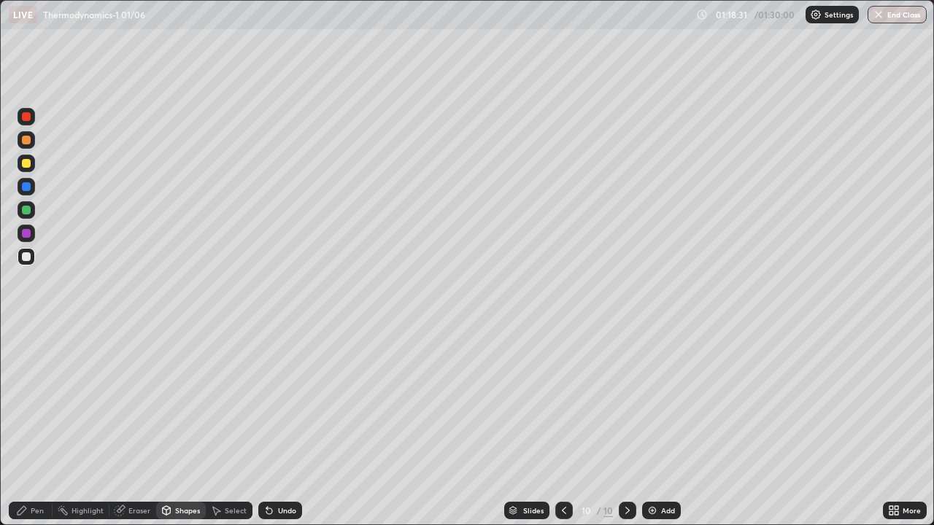
click at [39, 426] on div "Pen" at bounding box center [37, 510] width 13 height 7
click at [32, 258] on div at bounding box center [27, 257] width 18 height 18
click at [180, 426] on div "Shapes" at bounding box center [187, 510] width 25 height 7
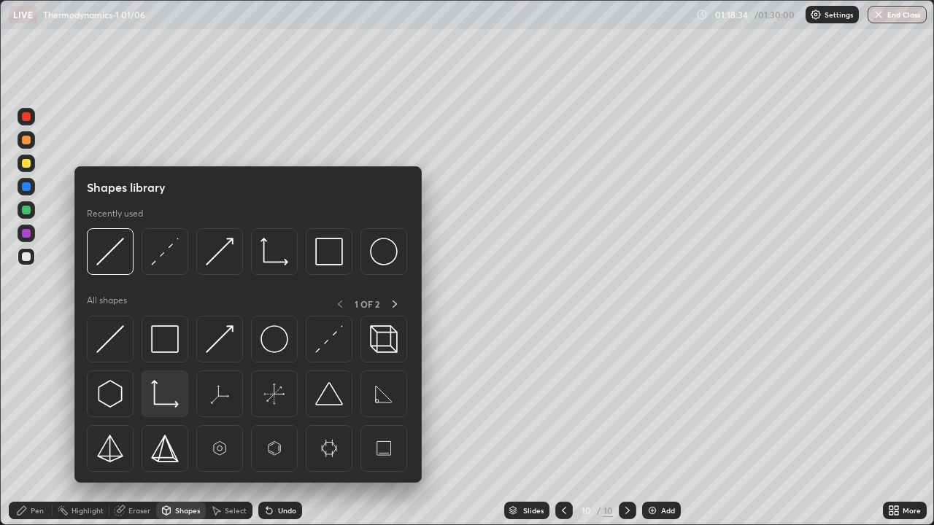
click at [157, 401] on img at bounding box center [165, 394] width 28 height 28
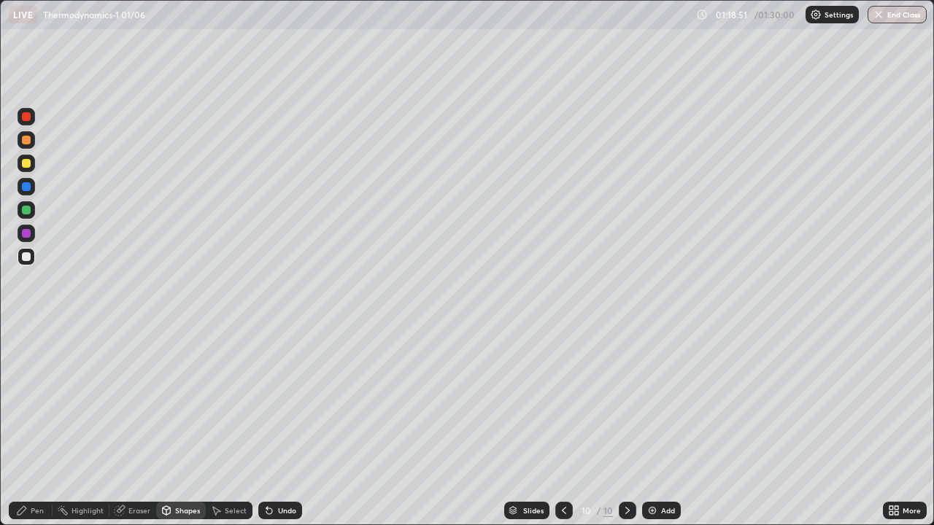
click at [35, 426] on div "Pen" at bounding box center [31, 510] width 44 height 29
click at [29, 209] on div at bounding box center [26, 210] width 9 height 9
click at [273, 426] on div "Undo" at bounding box center [280, 511] width 44 height 18
click at [280, 426] on div "Undo" at bounding box center [287, 510] width 18 height 7
click at [165, 426] on icon at bounding box center [167, 510] width 8 height 2
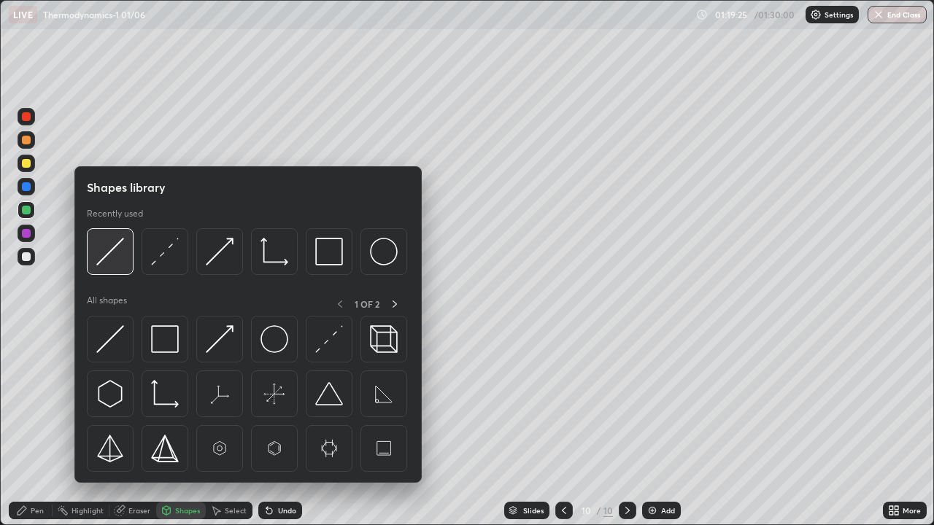
click at [115, 261] on img at bounding box center [110, 252] width 28 height 28
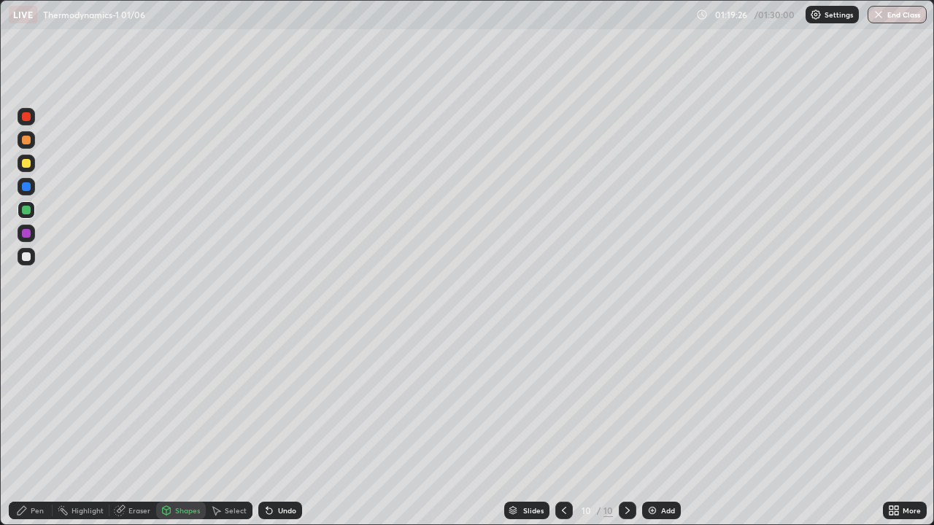
click at [23, 233] on div at bounding box center [26, 233] width 9 height 9
click at [22, 426] on icon at bounding box center [22, 511] width 9 height 9
click at [897, 15] on button "End Class" at bounding box center [897, 15] width 59 height 18
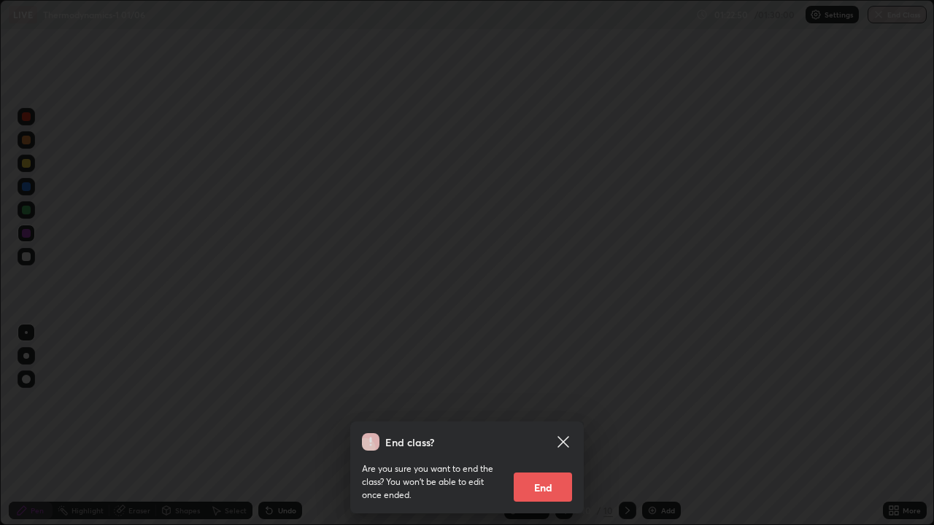
click at [555, 426] on button "End" at bounding box center [543, 487] width 58 height 29
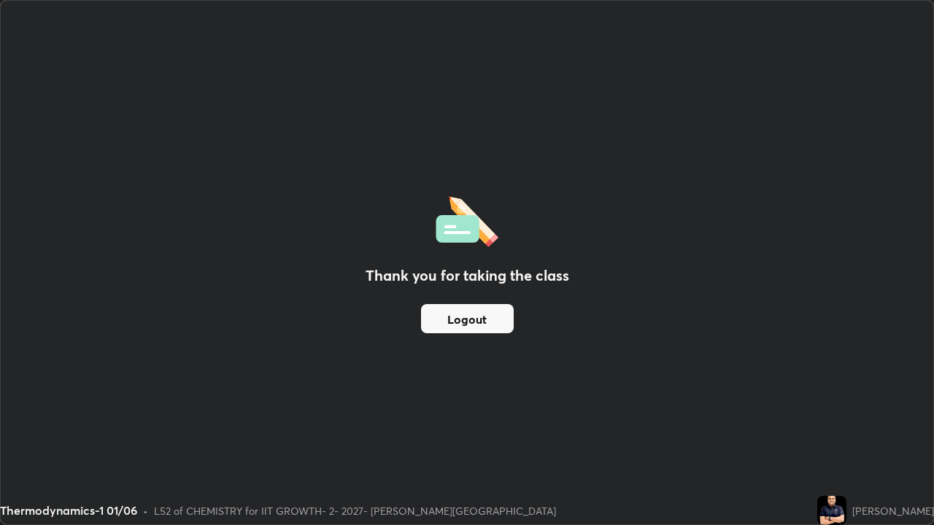
click at [475, 323] on button "Logout" at bounding box center [467, 318] width 93 height 29
